Goal: Task Accomplishment & Management: Manage account settings

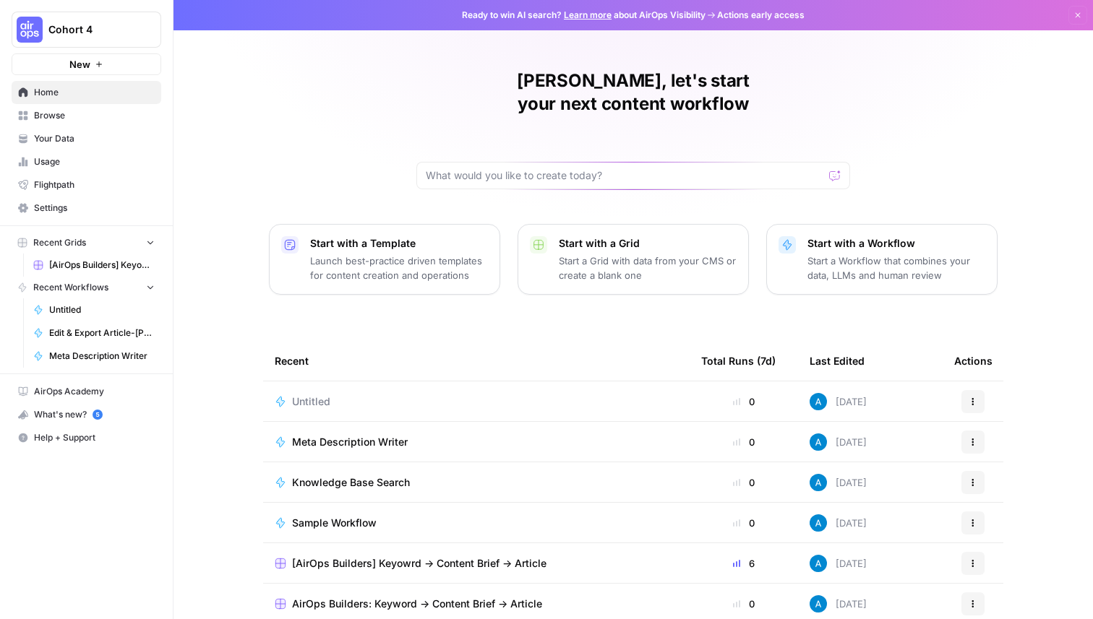
click at [309, 395] on span "Untitled" at bounding box center [311, 402] width 38 height 14
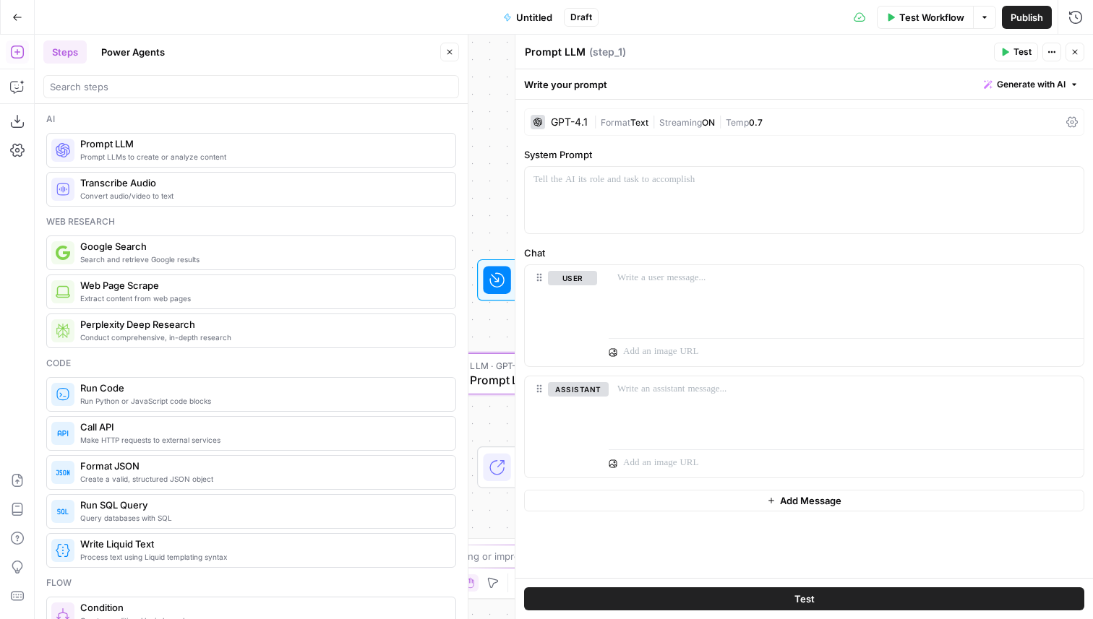
drag, startPoint x: 119, startPoint y: 157, endPoint x: 725, endPoint y: 1, distance: 625.8
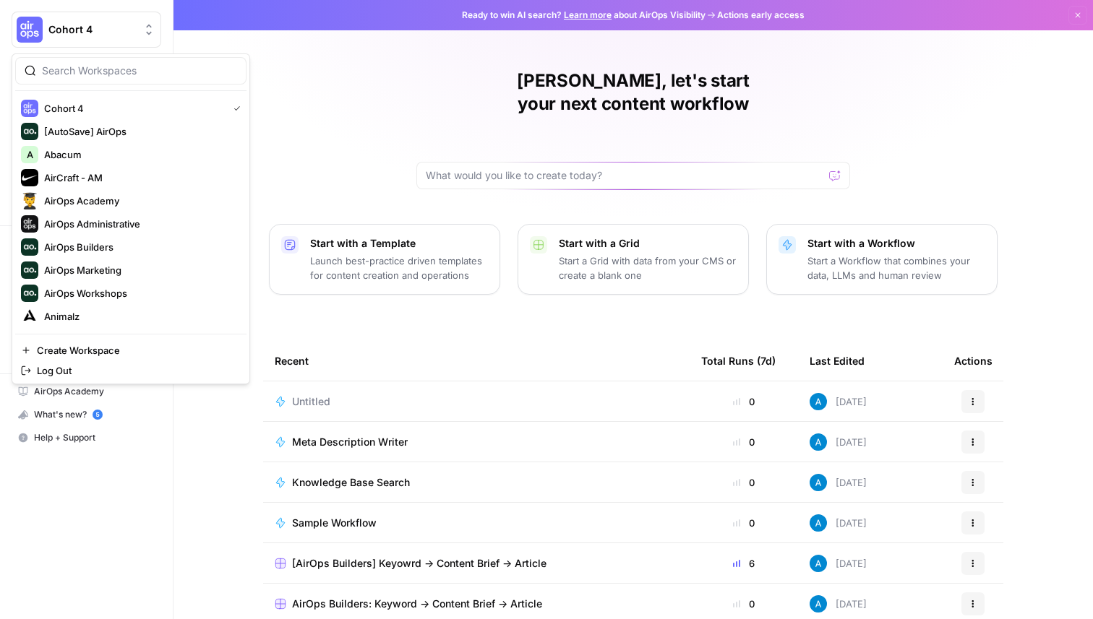
click at [116, 27] on span "Cohort 4" at bounding box center [91, 29] width 87 height 14
click at [110, 69] on input "search" at bounding box center [139, 71] width 195 height 14
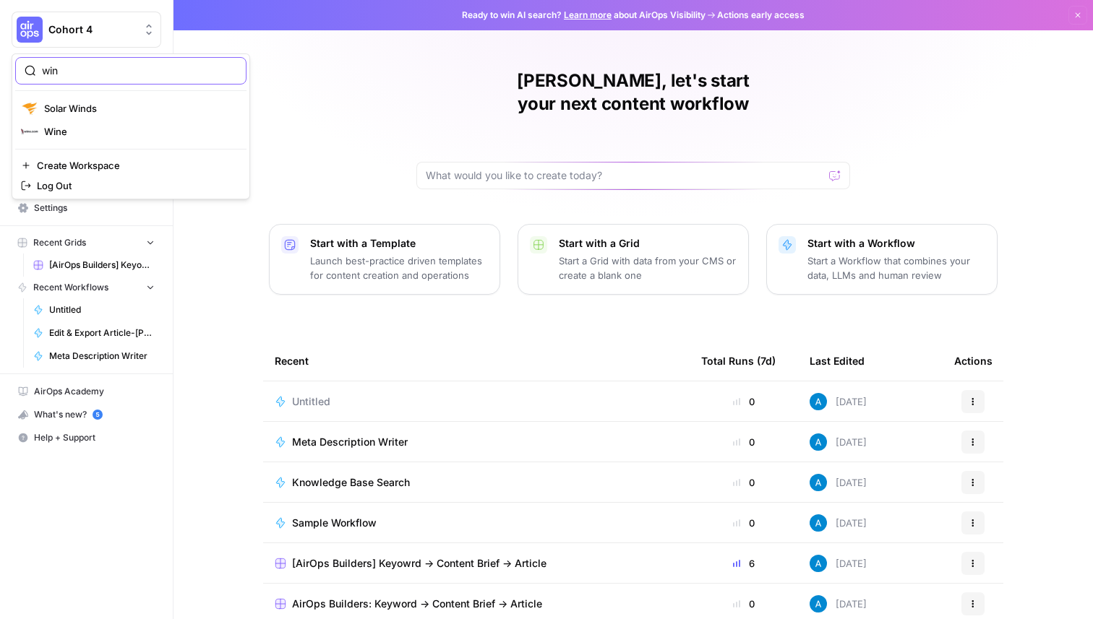
type input "win"
click at [108, 123] on div "Wine" at bounding box center [131, 131] width 220 height 17
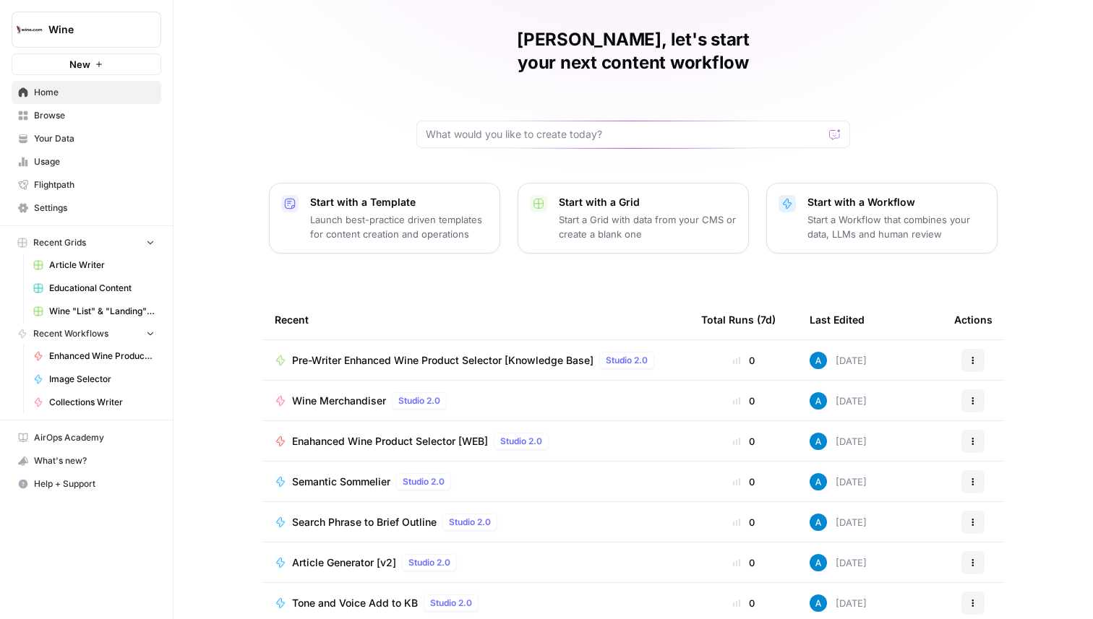
scroll to position [46, 0]
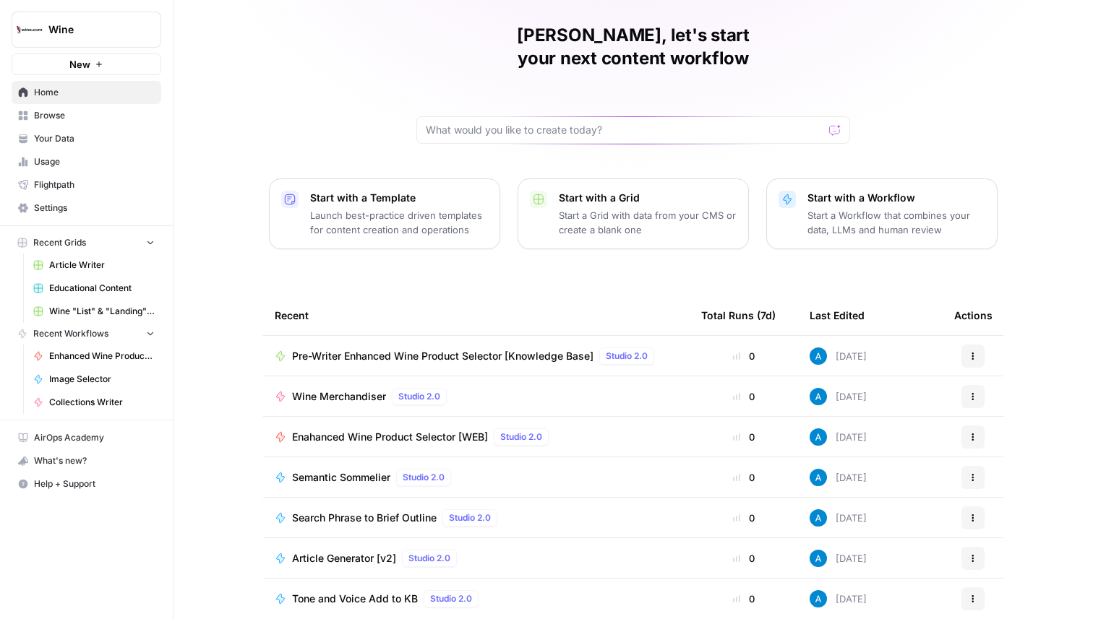
click at [93, 112] on span "Browse" at bounding box center [94, 115] width 121 height 13
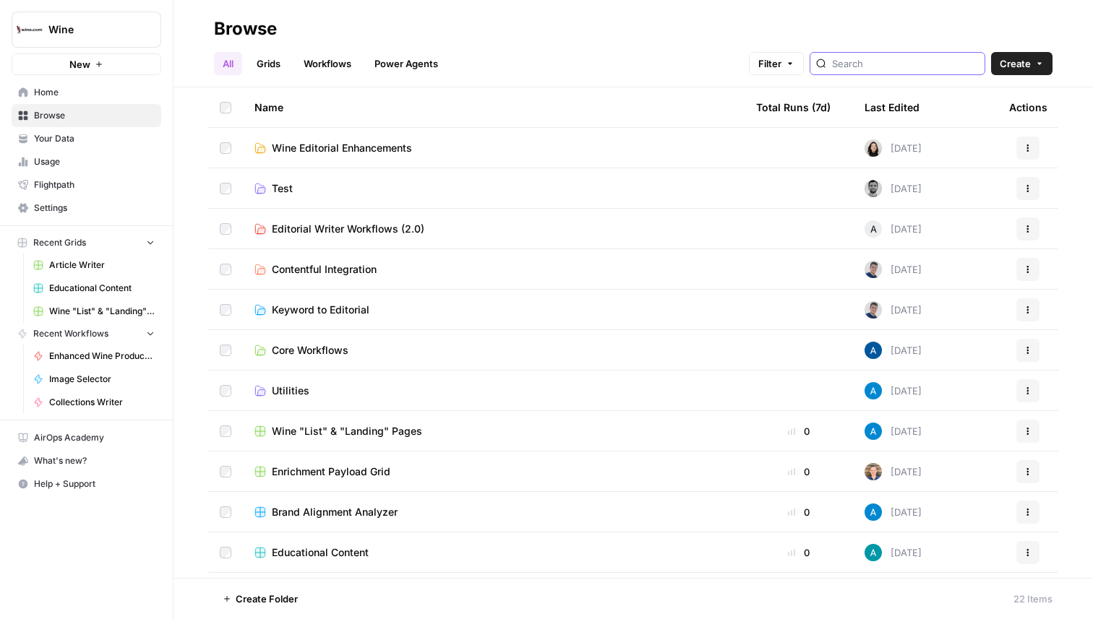
click at [893, 66] on input "search" at bounding box center [905, 63] width 147 height 14
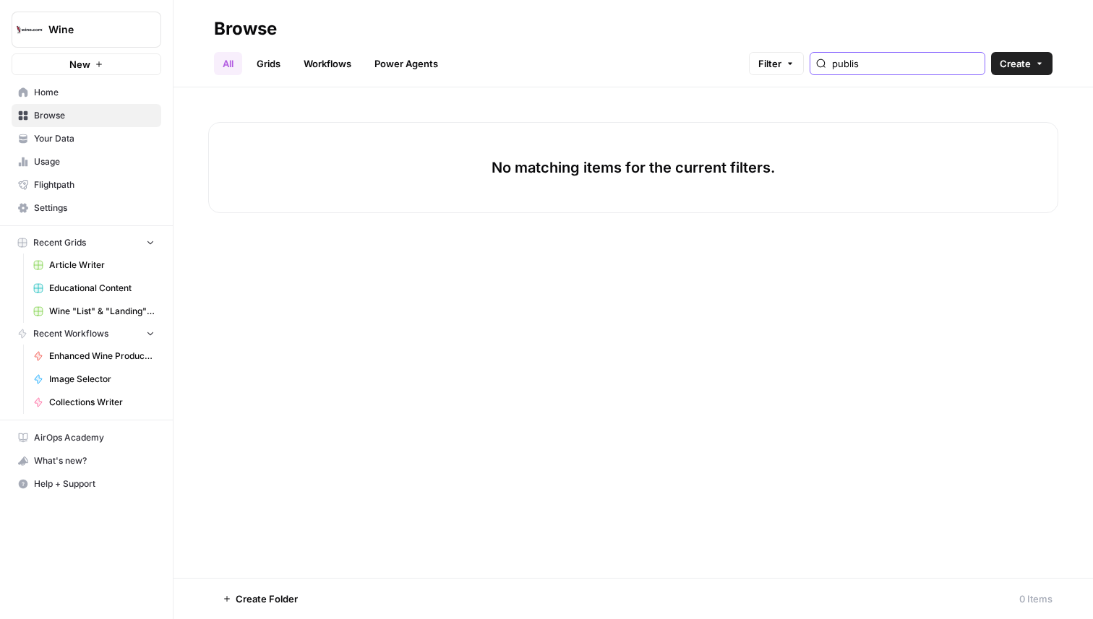
type input "publish"
click at [973, 63] on input "publish" at bounding box center [905, 63] width 147 height 14
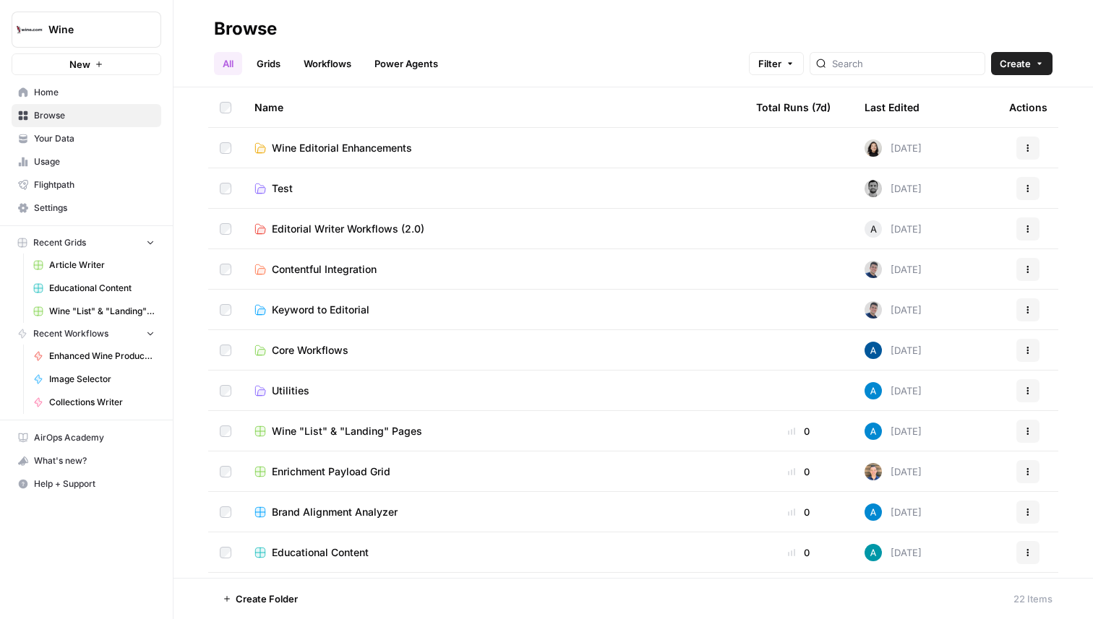
click at [312, 270] on span "Contentful Integration" at bounding box center [324, 269] width 105 height 14
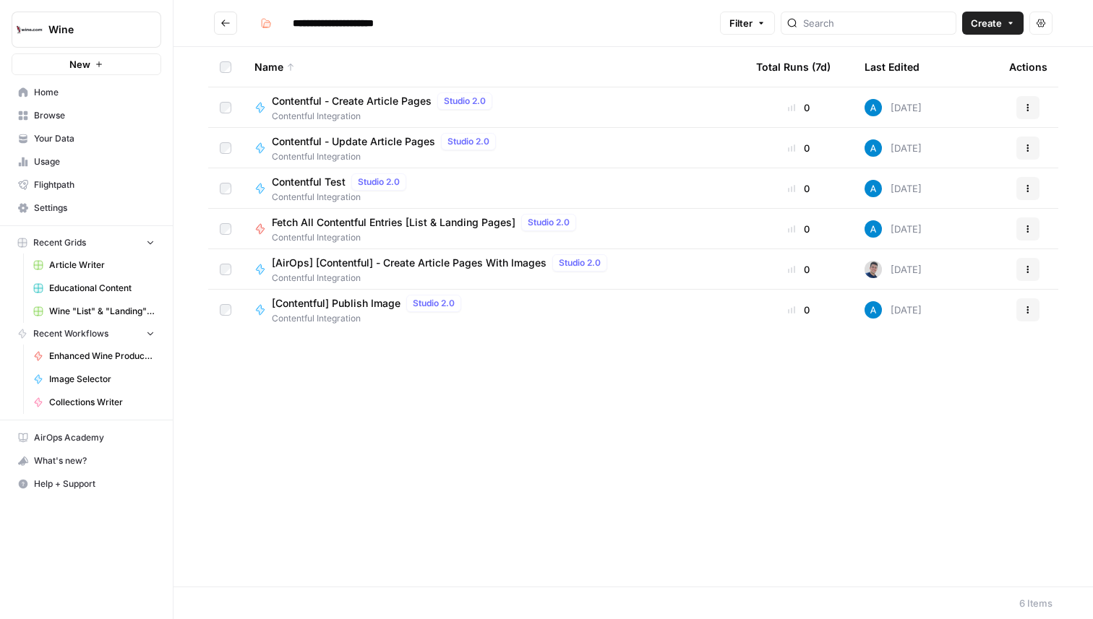
click at [367, 103] on span "Contentful - Create Article Pages" at bounding box center [352, 101] width 160 height 14
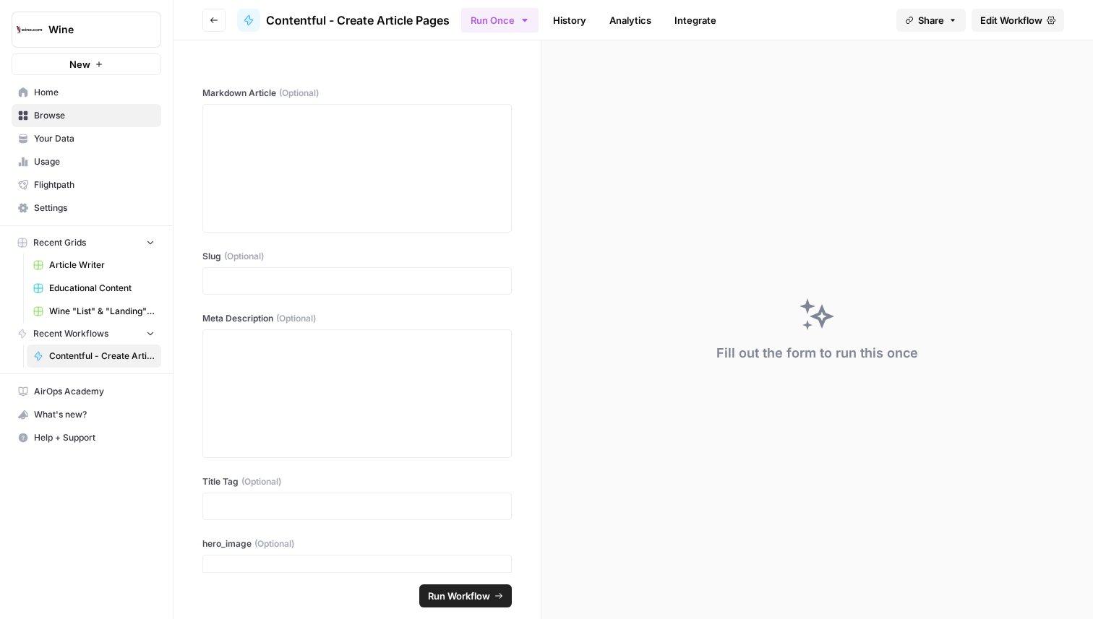
click at [1021, 26] on span "Edit Workflow" at bounding box center [1011, 20] width 62 height 14
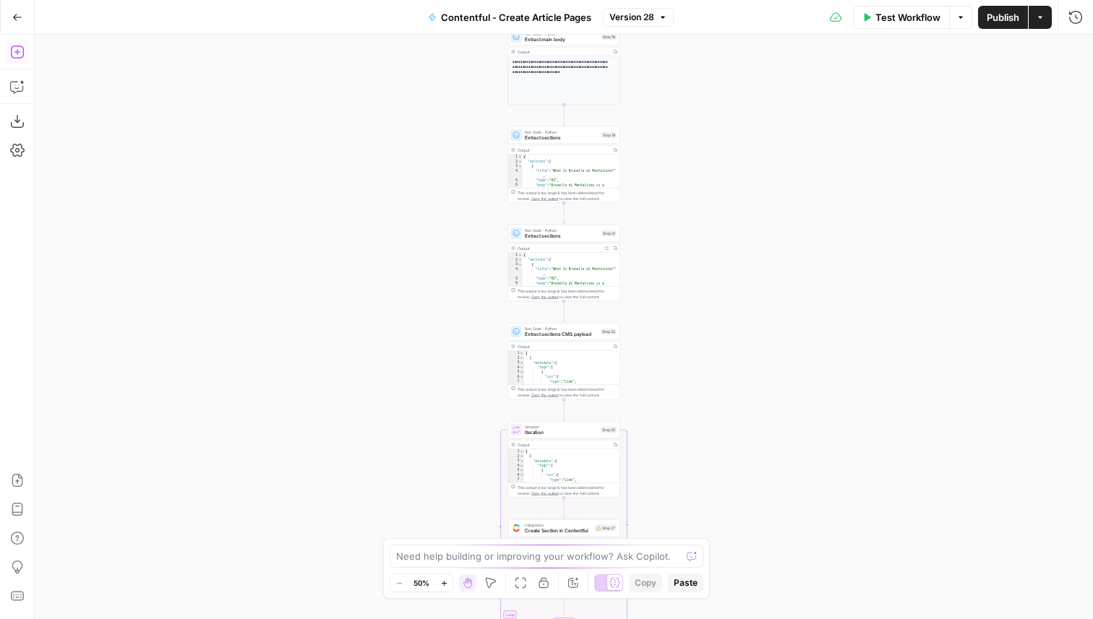
click at [9, 12] on button "Go Back" at bounding box center [17, 17] width 26 height 26
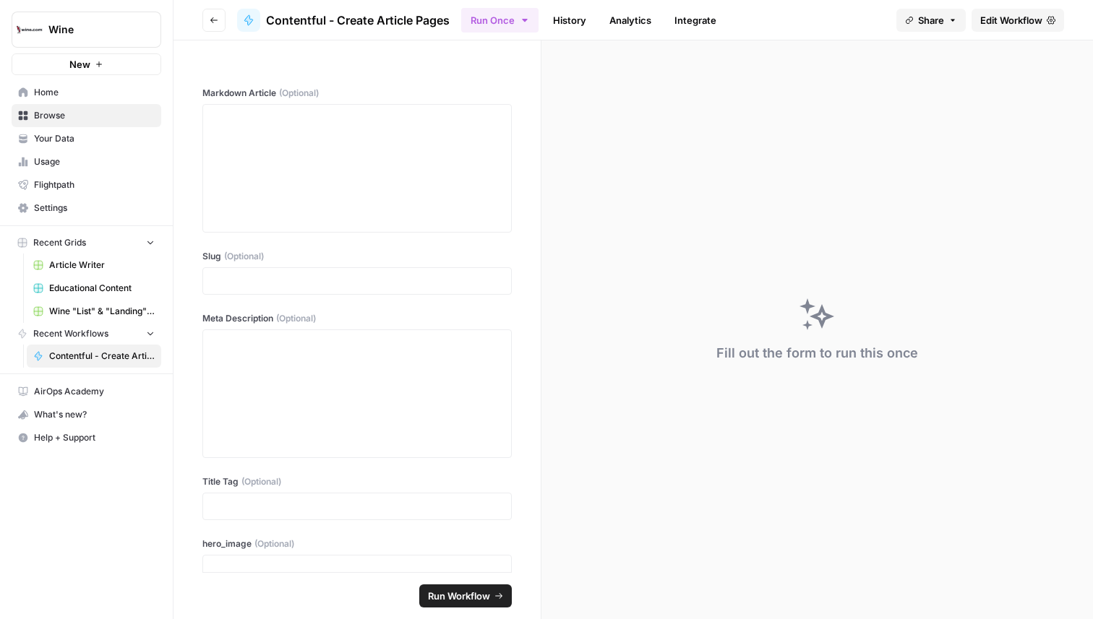
click at [72, 204] on span "Settings" at bounding box center [94, 208] width 121 height 13
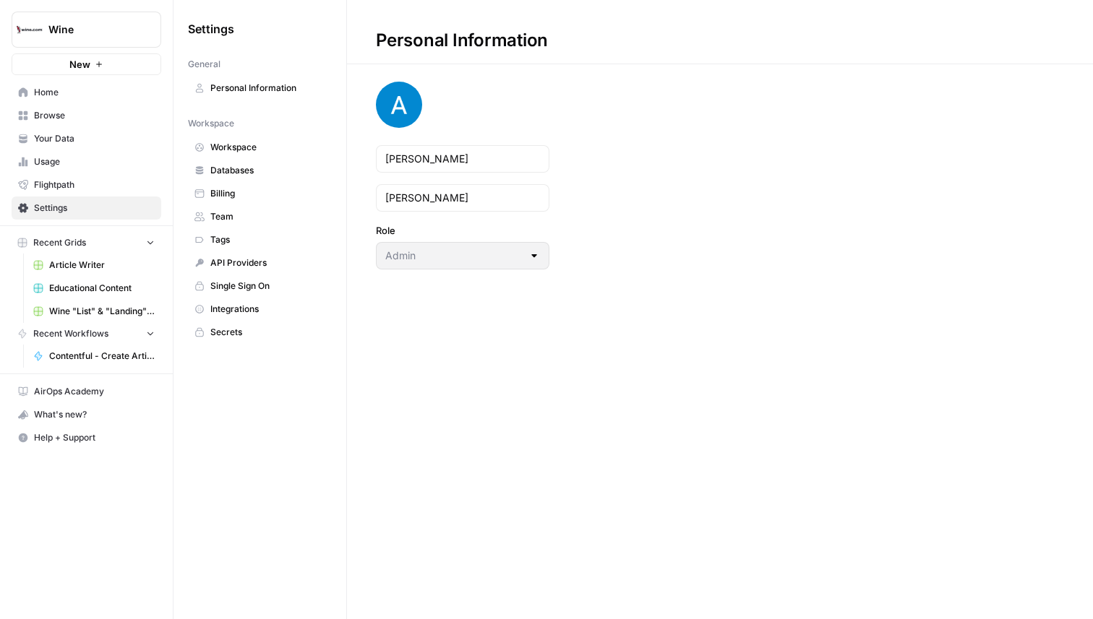
click at [227, 212] on span "Team" at bounding box center [267, 216] width 115 height 13
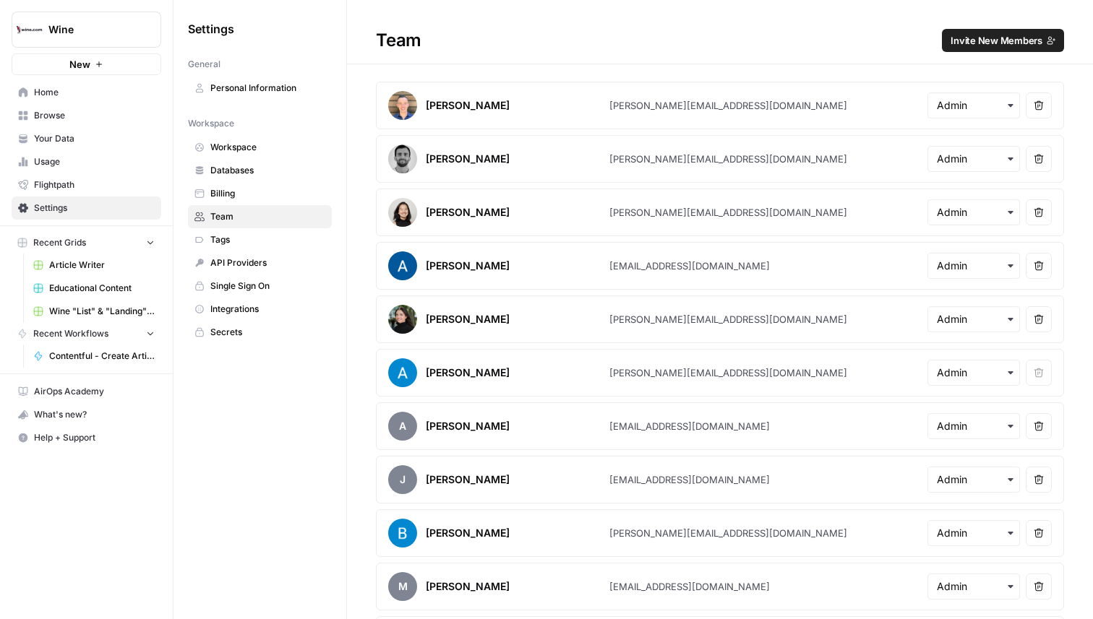
click at [980, 38] on span "Invite New Members" at bounding box center [996, 40] width 92 height 14
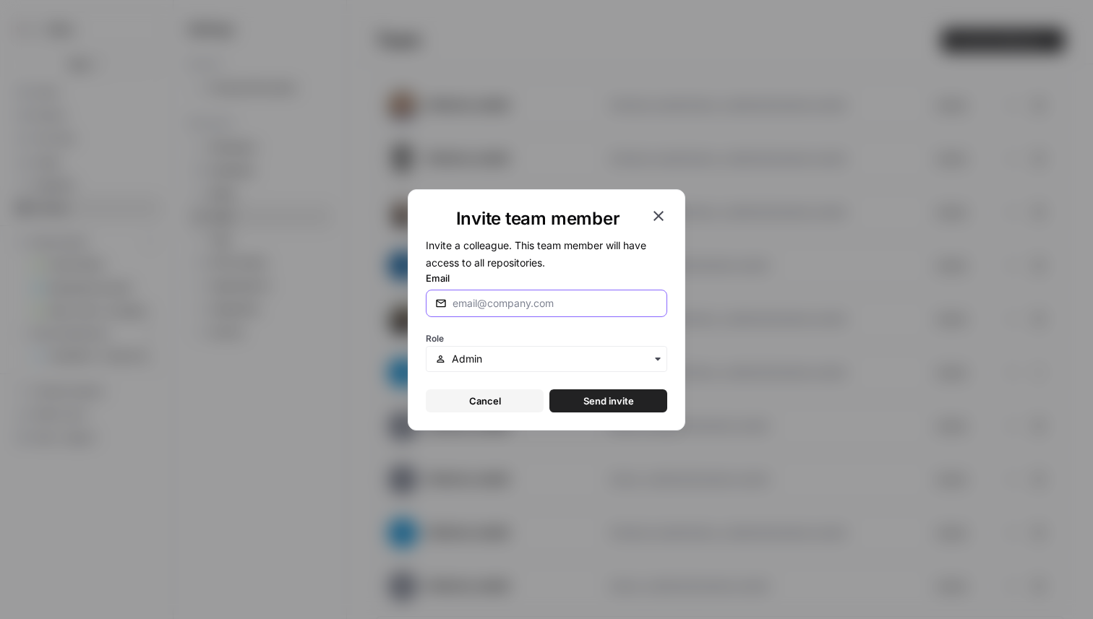
click at [512, 298] on input "Email" at bounding box center [554, 303] width 205 height 14
type input "lily@airops.com"
click at [609, 395] on span "Send invite" at bounding box center [608, 401] width 51 height 14
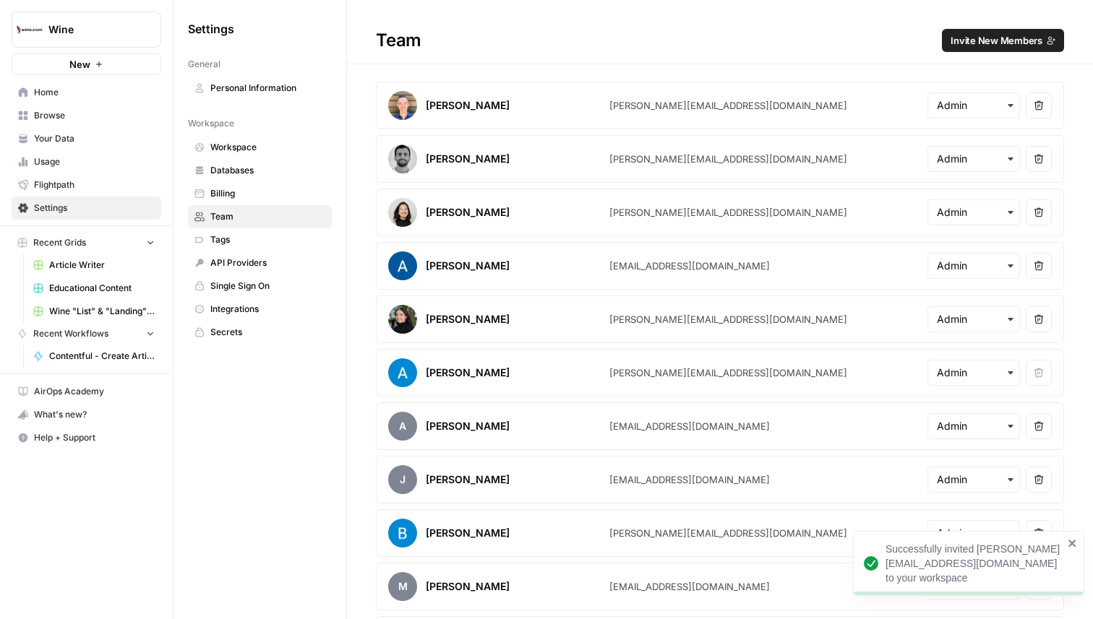
click at [987, 42] on span "Invite New Members" at bounding box center [996, 40] width 92 height 14
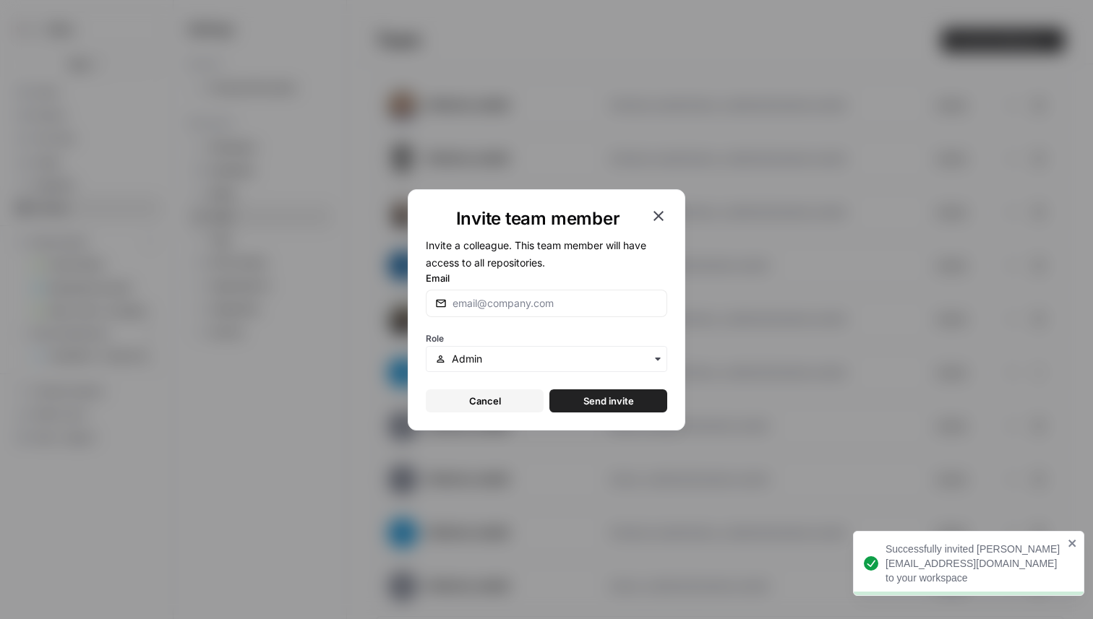
click at [522, 295] on div at bounding box center [546, 303] width 241 height 27
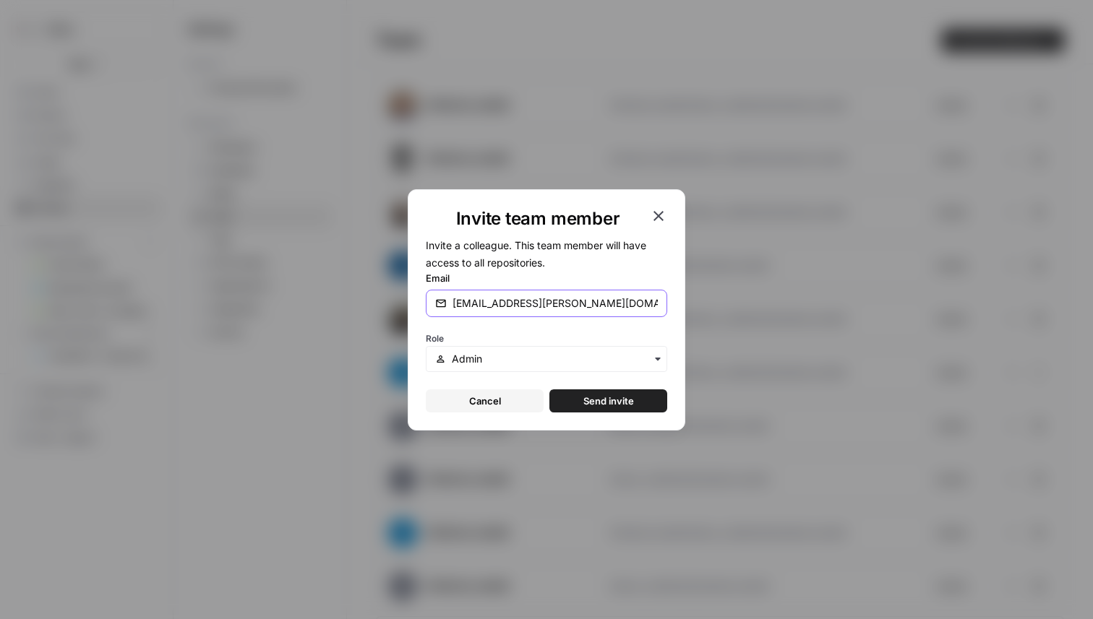
type input "lily.baker@airops.com"
click at [585, 400] on span "Send invite" at bounding box center [608, 401] width 51 height 14
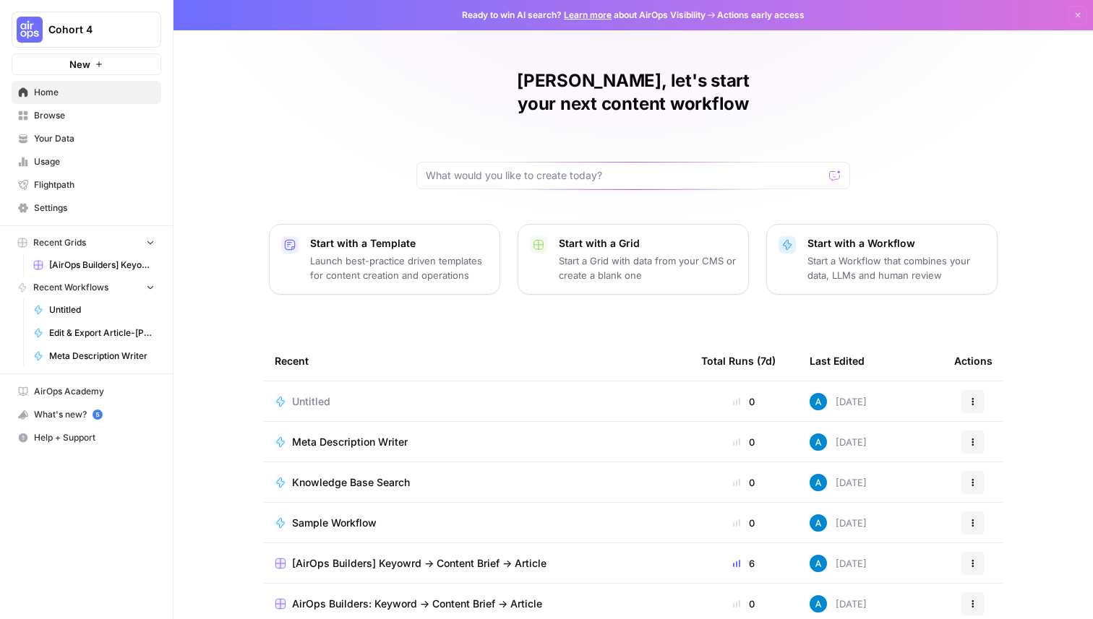
click at [95, 25] on span "Cohort 4" at bounding box center [91, 29] width 87 height 14
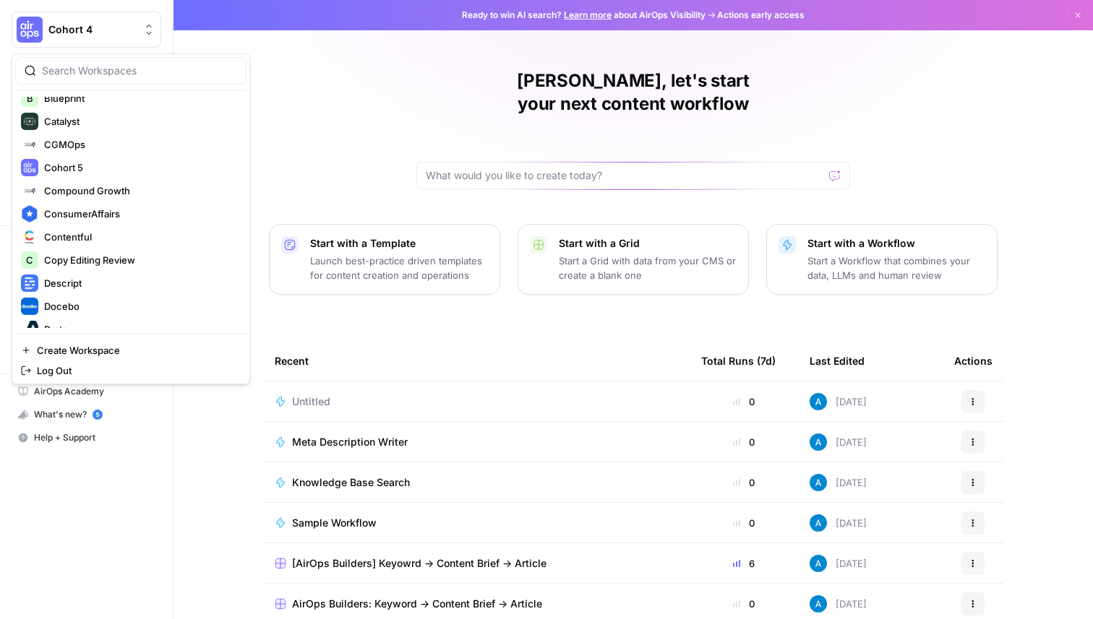
scroll to position [388, 0]
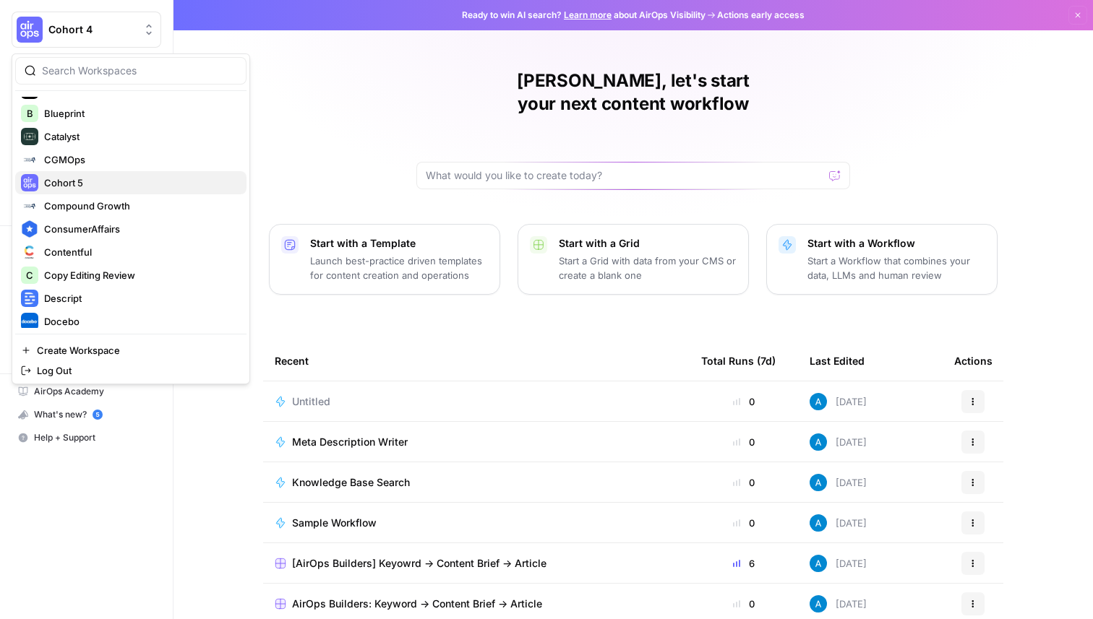
click at [134, 171] on button "Cohort 5" at bounding box center [130, 182] width 231 height 23
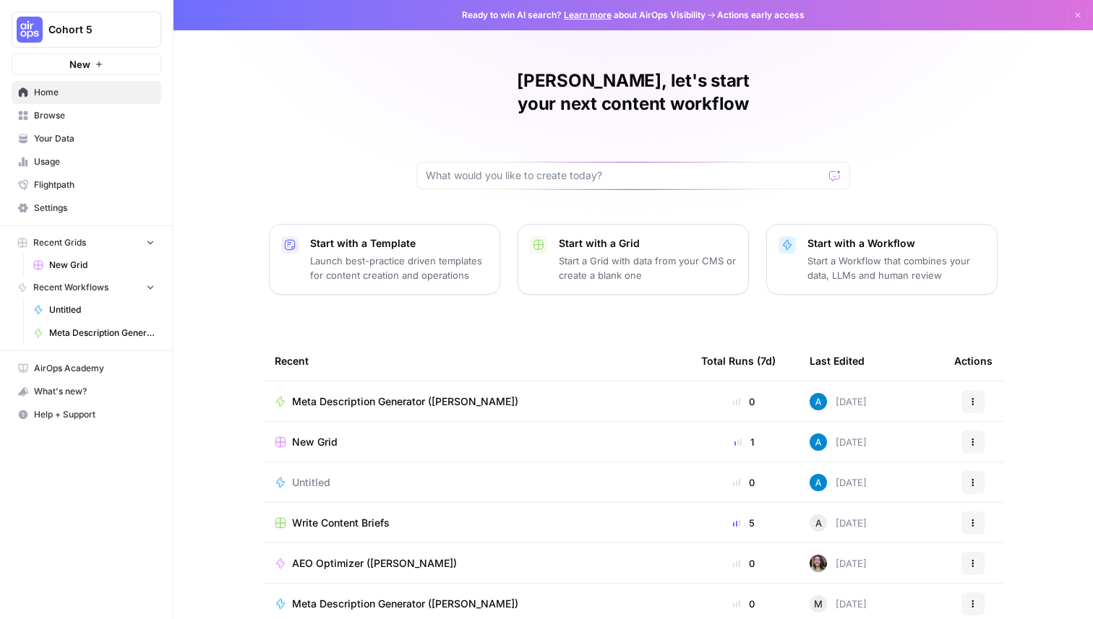
click at [102, 115] on span "Browse" at bounding box center [94, 115] width 121 height 13
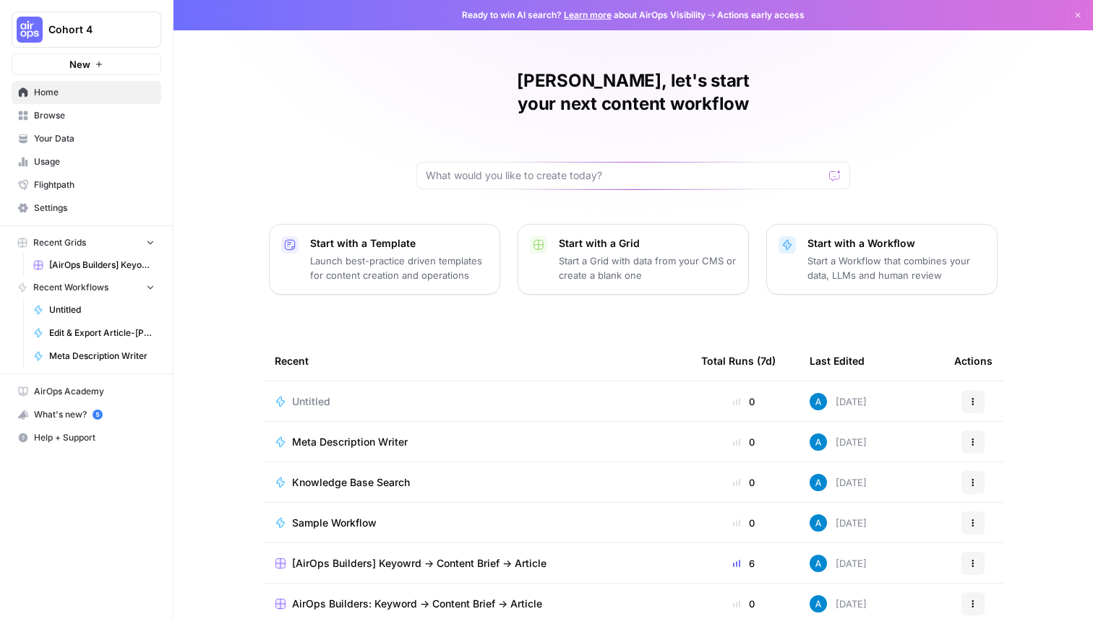
click at [232, 86] on div "[PERSON_NAME], let's start your next content workflow Start with a Template Lau…" at bounding box center [632, 344] width 919 height 688
